Goal: Information Seeking & Learning: Learn about a topic

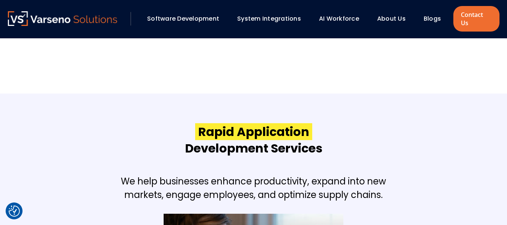
scroll to position [594, 0]
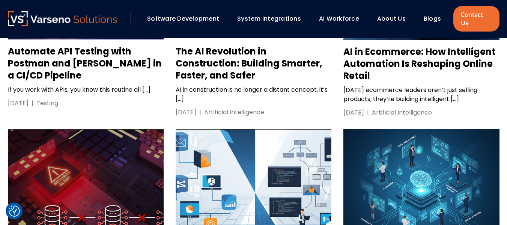
scroll to position [823, 0]
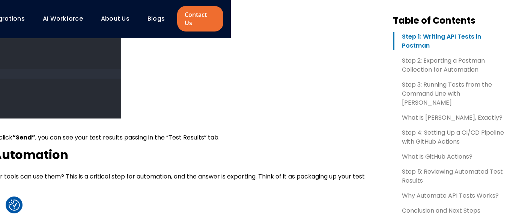
scroll to position [704, 276]
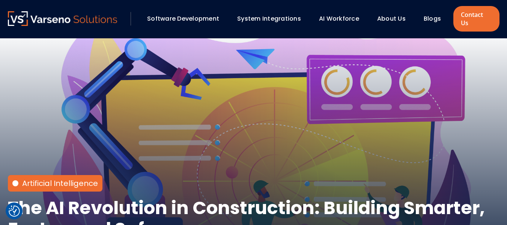
scroll to position [9, 0]
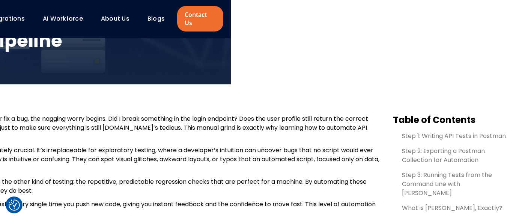
scroll to position [198, 0]
